Goal: Entertainment & Leisure: Consume media (video, audio)

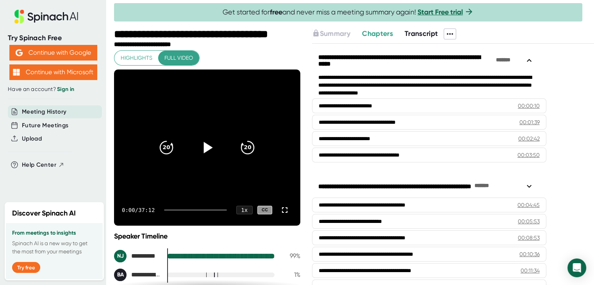
click at [203, 143] on icon at bounding box center [207, 148] width 20 height 20
click at [242, 147] on icon "20" at bounding box center [248, 148] width 20 height 20
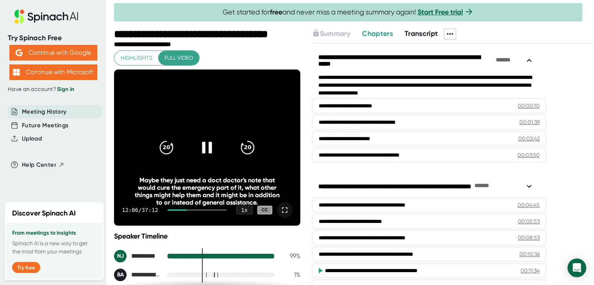
click at [280, 208] on icon at bounding box center [284, 209] width 9 height 9
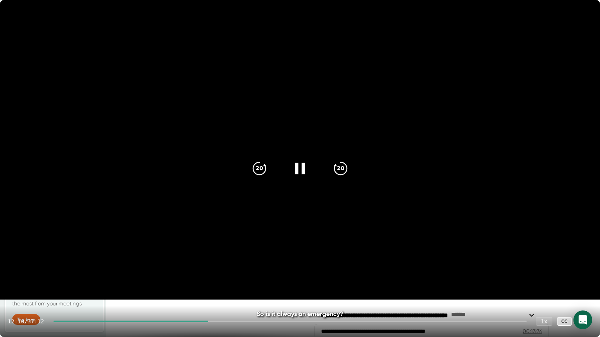
click at [394, 134] on video at bounding box center [300, 150] width 600 height 300
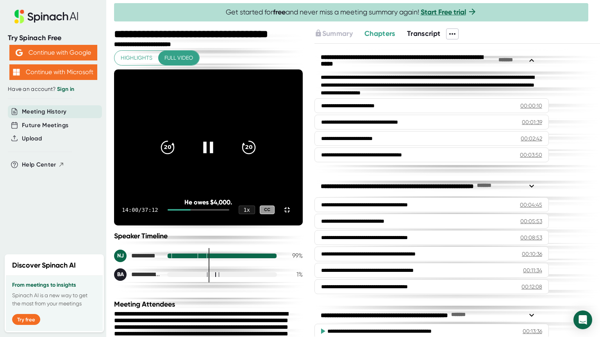
click at [218, 157] on icon at bounding box center [208, 148] width 20 height 20
click at [177, 157] on icon "20" at bounding box center [168, 148] width 20 height 20
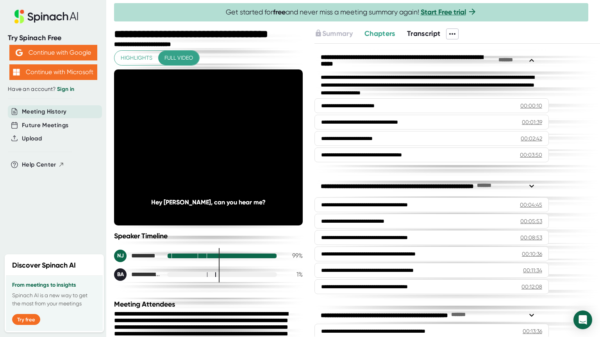
click at [177, 157] on icon "20" at bounding box center [168, 148] width 20 height 20
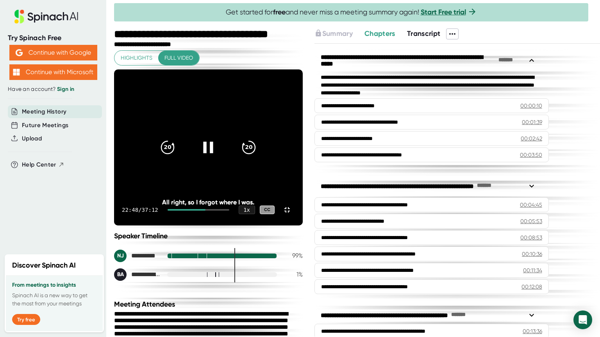
click at [201, 134] on video at bounding box center [208, 147] width 189 height 156
click at [218, 157] on icon at bounding box center [208, 148] width 20 height 20
click at [177, 157] on icon "20" at bounding box center [168, 148] width 20 height 20
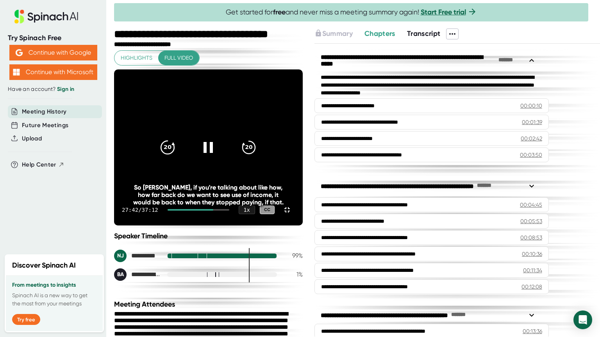
click at [177, 157] on icon "20" at bounding box center [168, 148] width 20 height 20
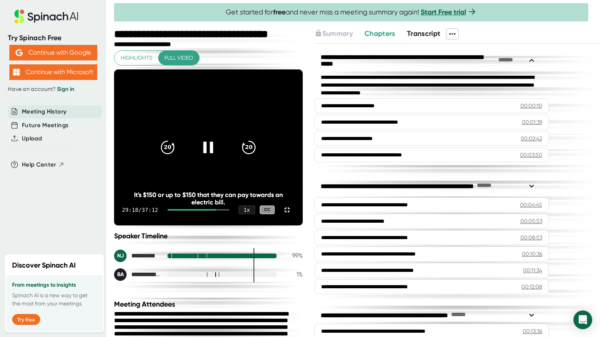
click at [218, 157] on icon at bounding box center [208, 148] width 20 height 20
click at [303, 69] on video at bounding box center [208, 147] width 189 height 156
click at [303, 195] on video at bounding box center [208, 147] width 189 height 156
click at [292, 215] on icon at bounding box center [286, 209] width 9 height 9
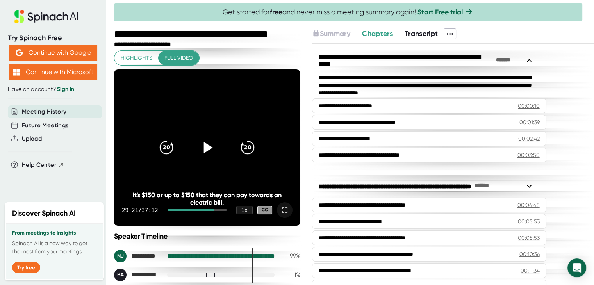
click at [280, 210] on icon at bounding box center [284, 209] width 9 height 9
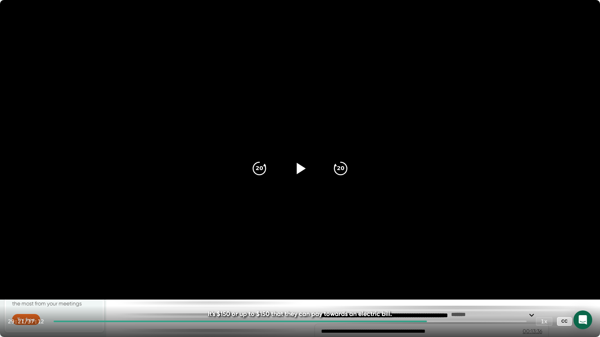
click at [300, 172] on icon at bounding box center [300, 169] width 20 height 20
click at [254, 172] on icon "20" at bounding box center [259, 169] width 20 height 20
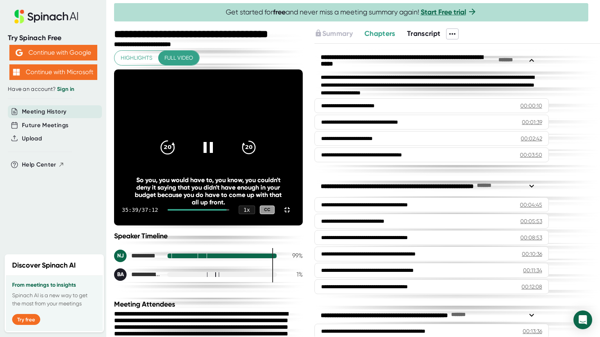
click at [177, 157] on icon "20" at bounding box center [168, 148] width 20 height 20
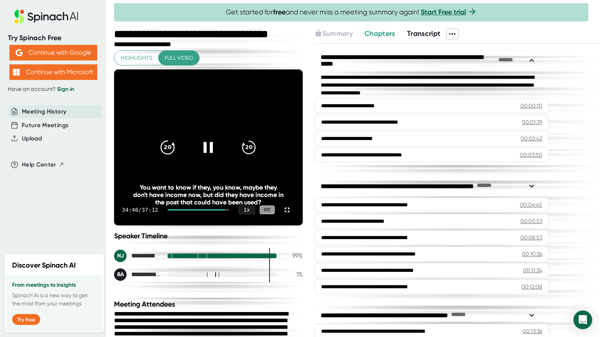
click at [177, 157] on icon "20" at bounding box center [168, 148] width 20 height 20
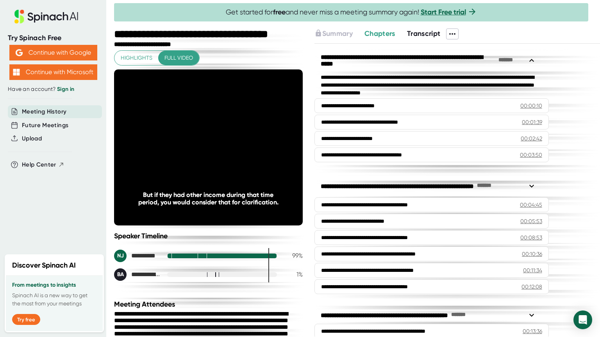
click at [177, 157] on icon "20" at bounding box center [168, 148] width 20 height 20
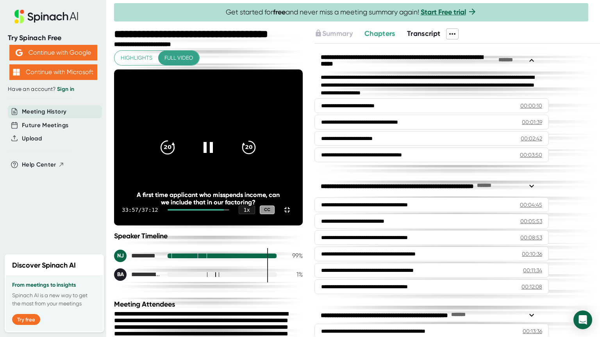
click at [177, 157] on icon "20" at bounding box center [168, 148] width 20 height 20
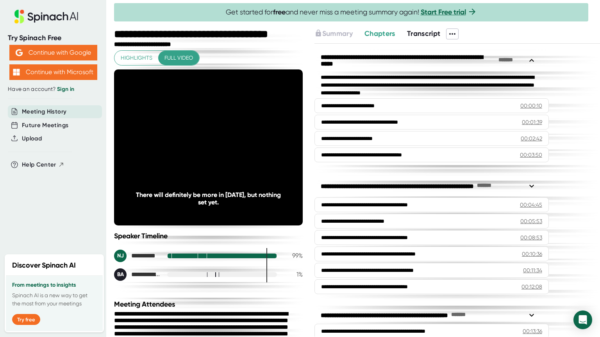
click at [177, 157] on icon "20" at bounding box center [168, 148] width 20 height 20
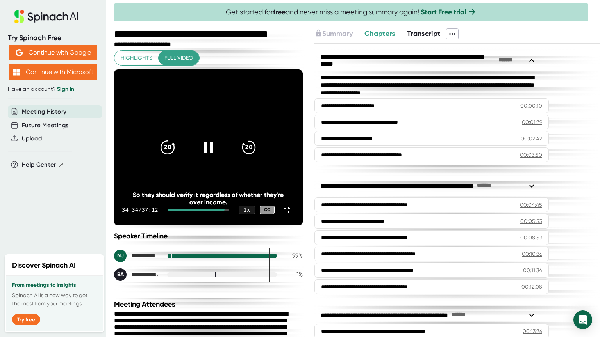
click at [177, 157] on icon "20" at bounding box center [168, 148] width 20 height 20
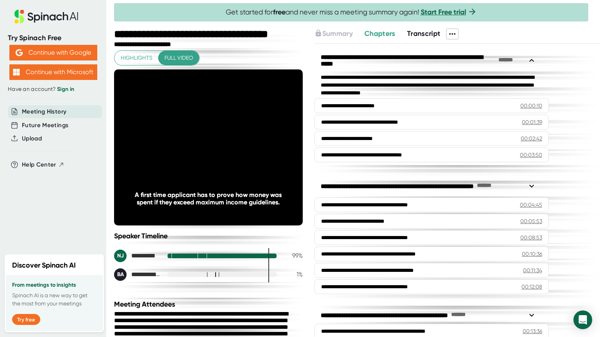
click at [177, 157] on icon "20" at bounding box center [168, 148] width 20 height 20
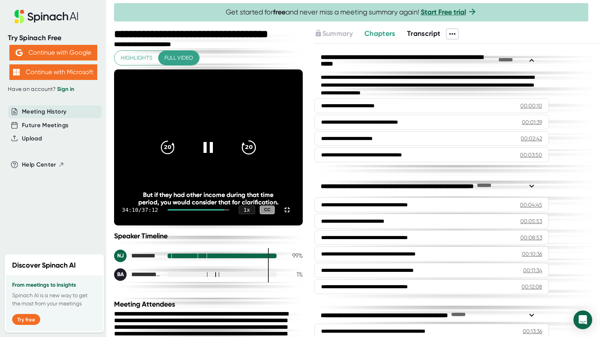
click at [258, 157] on icon "20" at bounding box center [249, 148] width 20 height 20
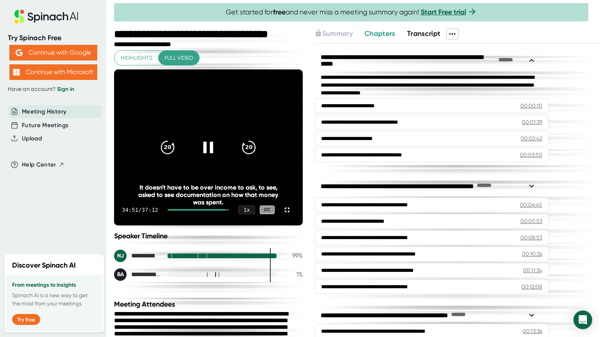
click at [218, 157] on icon at bounding box center [208, 148] width 20 height 20
click at [177, 157] on icon "20" at bounding box center [168, 148] width 20 height 20
click at [214, 153] on icon at bounding box center [209, 147] width 9 height 11
click at [177, 157] on icon "20" at bounding box center [168, 148] width 20 height 20
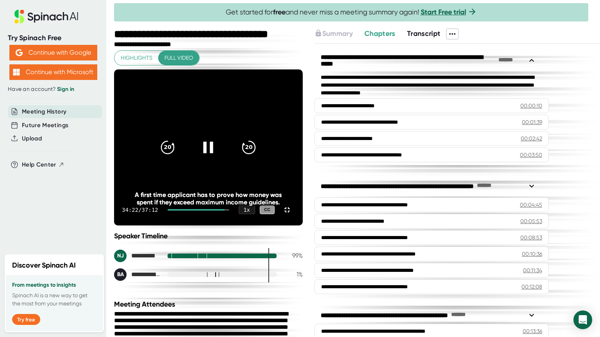
click at [264, 163] on div "20 20" at bounding box center [208, 147] width 112 height 31
click at [213, 153] on icon at bounding box center [208, 147] width 10 height 11
click at [214, 153] on icon at bounding box center [209, 147] width 9 height 11
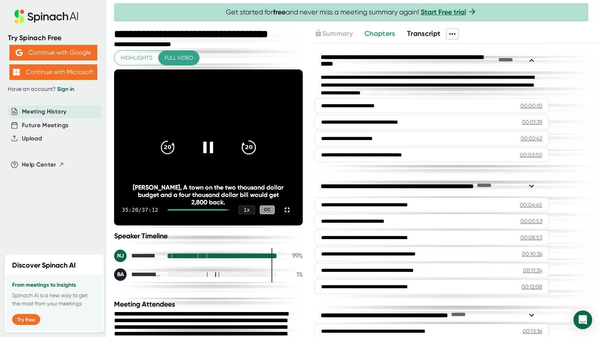
click at [258, 157] on icon "20" at bounding box center [249, 148] width 20 height 20
click at [218, 157] on icon at bounding box center [208, 148] width 20 height 20
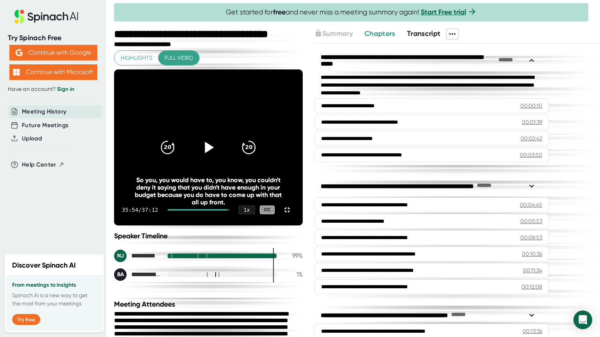
click at [218, 157] on icon at bounding box center [208, 148] width 20 height 20
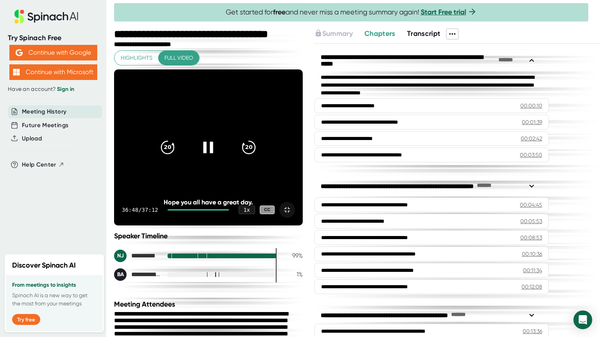
click at [292, 215] on icon at bounding box center [286, 209] width 9 height 9
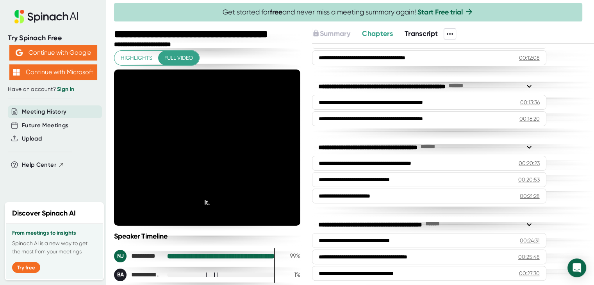
scroll to position [242, 0]
